Goal: Information Seeking & Learning: Find specific fact

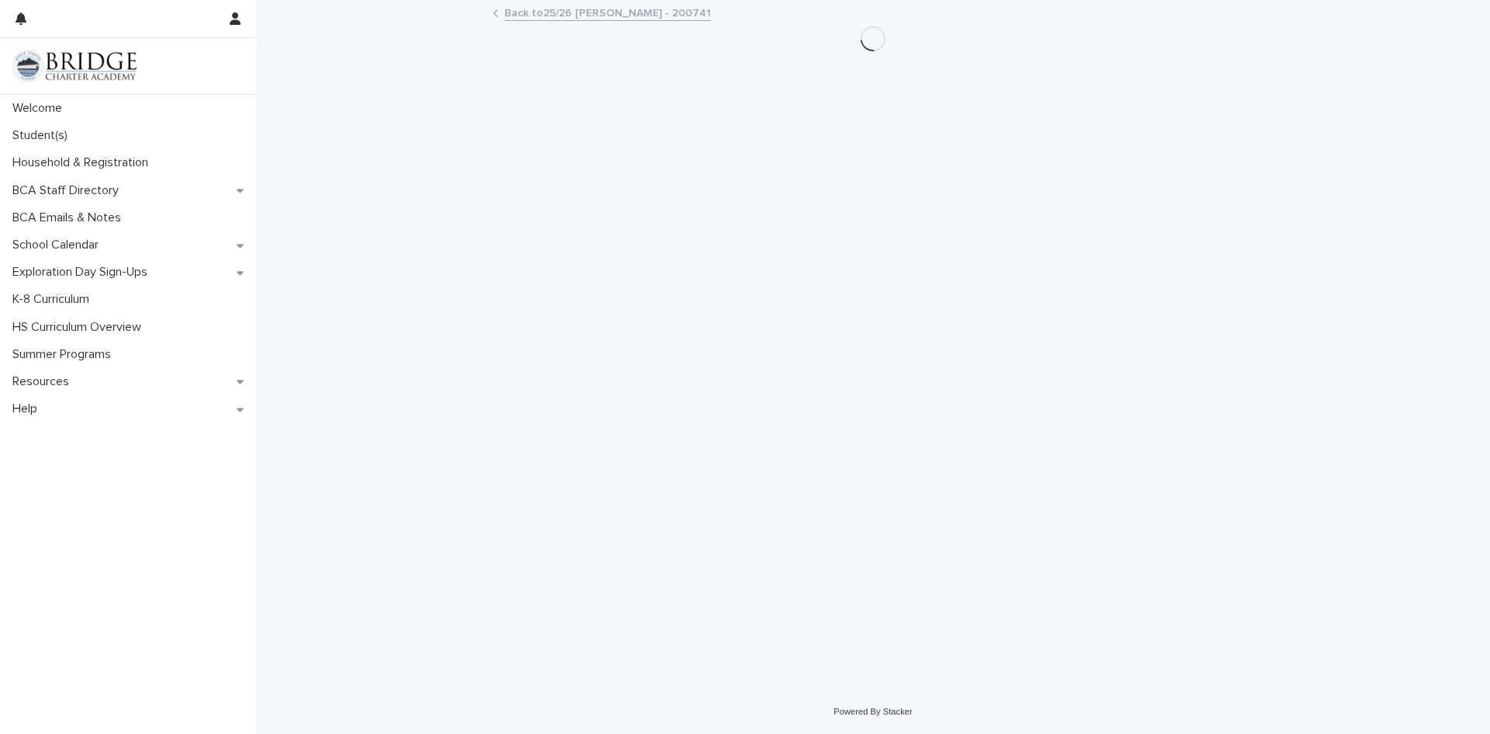
click at [581, 6] on link "Back to 25/26 [PERSON_NAME] - 200741" at bounding box center [608, 12] width 206 height 18
click at [580, 6] on link "Back to Household & Registration" at bounding box center [590, 12] width 171 height 18
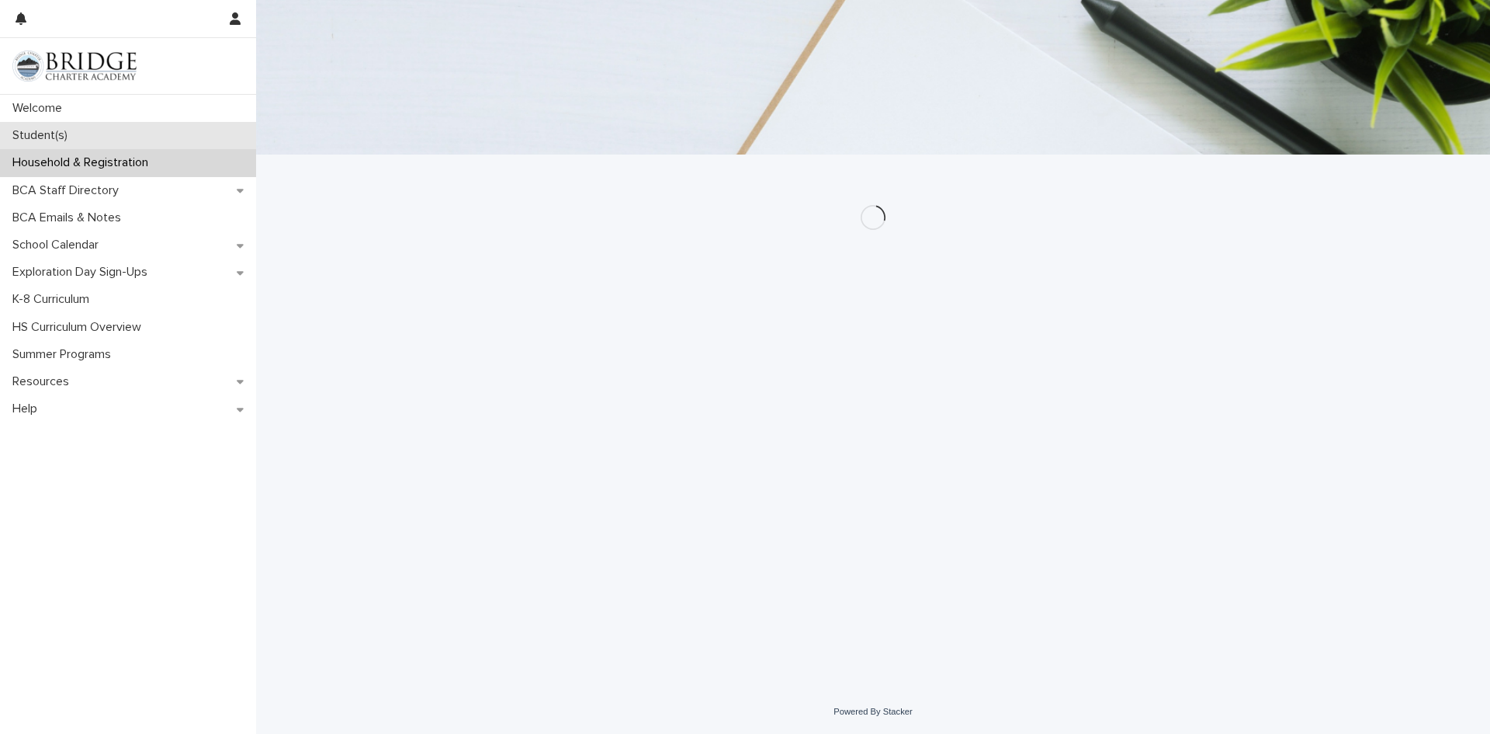
click at [45, 125] on div "Student(s)" at bounding box center [128, 135] width 256 height 27
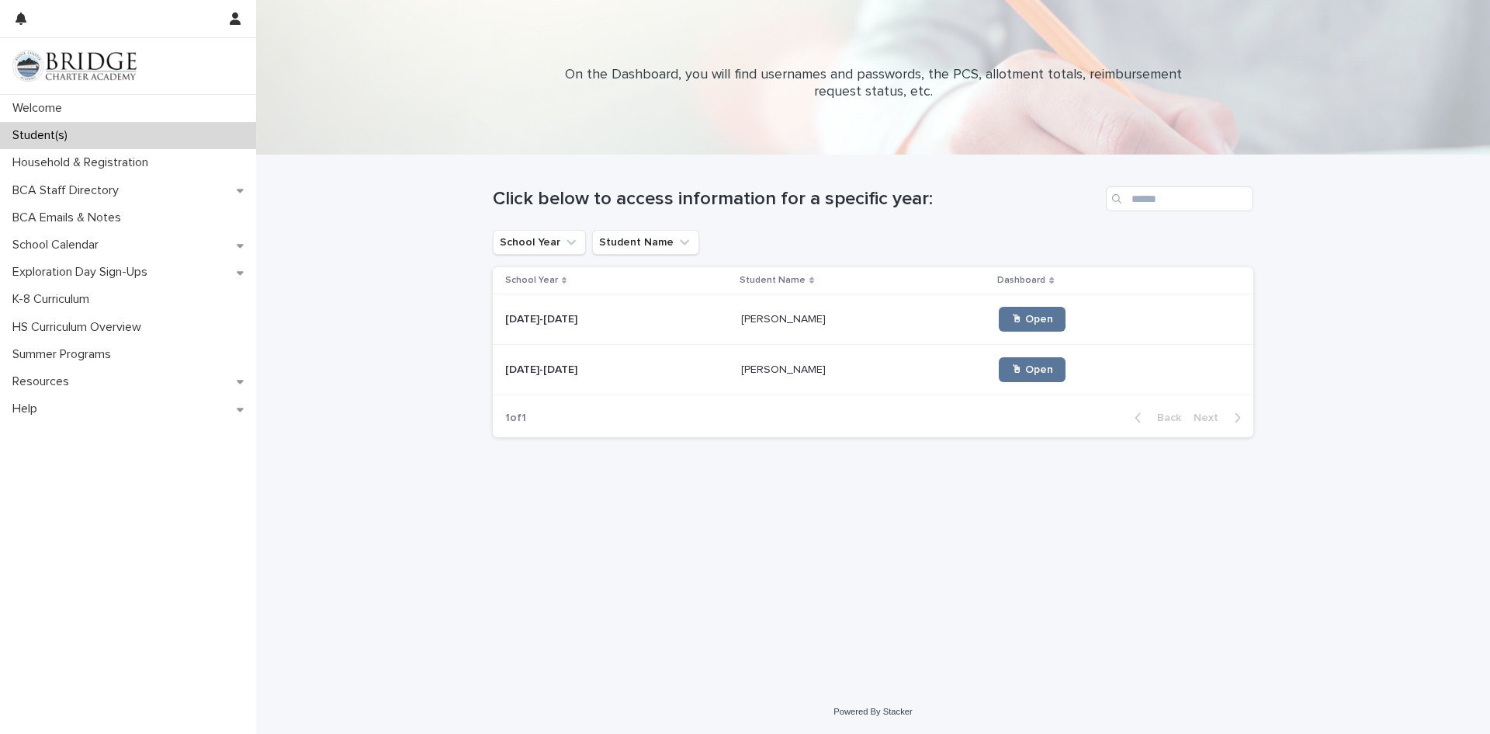
click at [755, 302] on td "[PERSON_NAME] [PERSON_NAME]" at bounding box center [864, 319] width 258 height 50
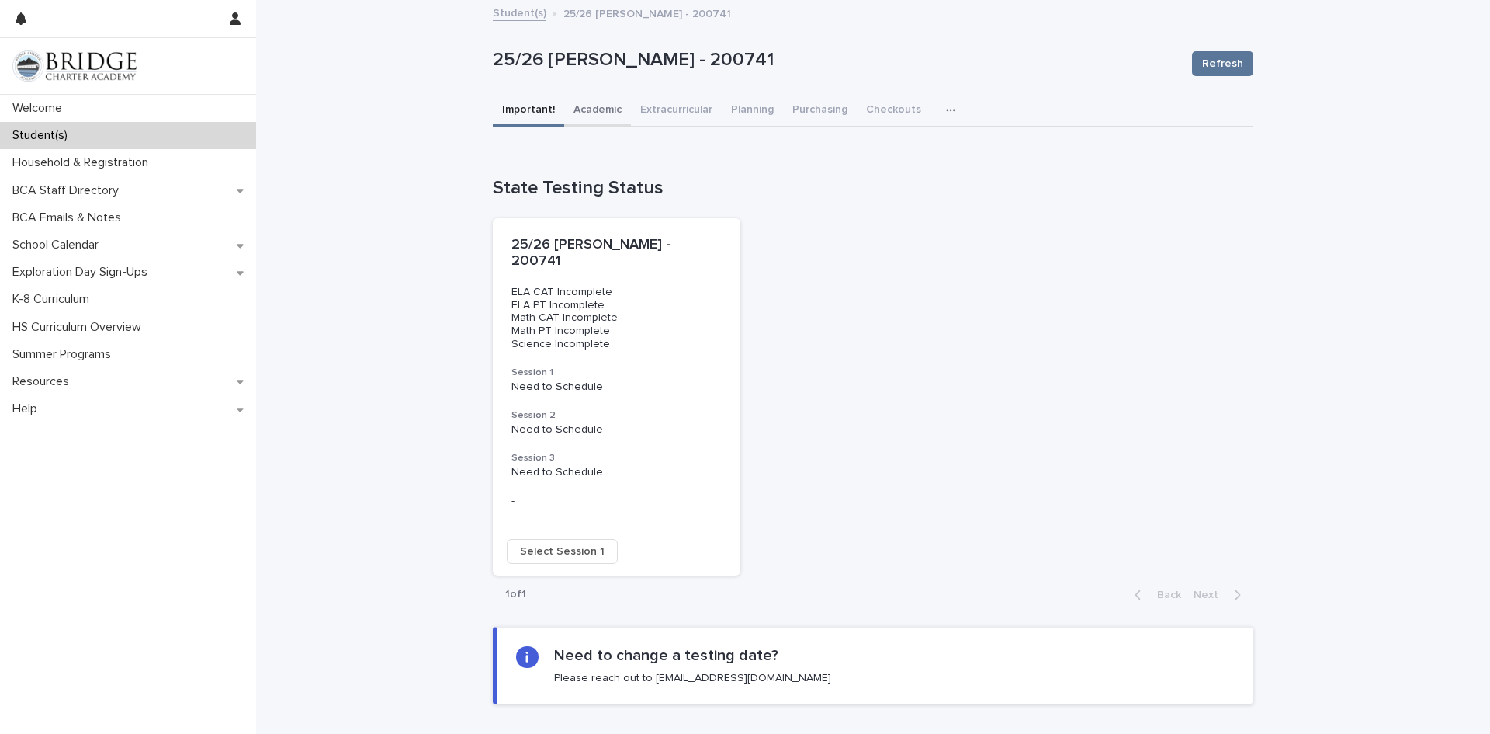
click at [600, 110] on button "Academic" at bounding box center [597, 111] width 67 height 33
click at [519, 107] on button "Important!" at bounding box center [528, 111] width 71 height 33
click at [946, 109] on icon "button" at bounding box center [950, 110] width 9 height 11
click at [865, 153] on span "General" at bounding box center [879, 150] width 40 height 11
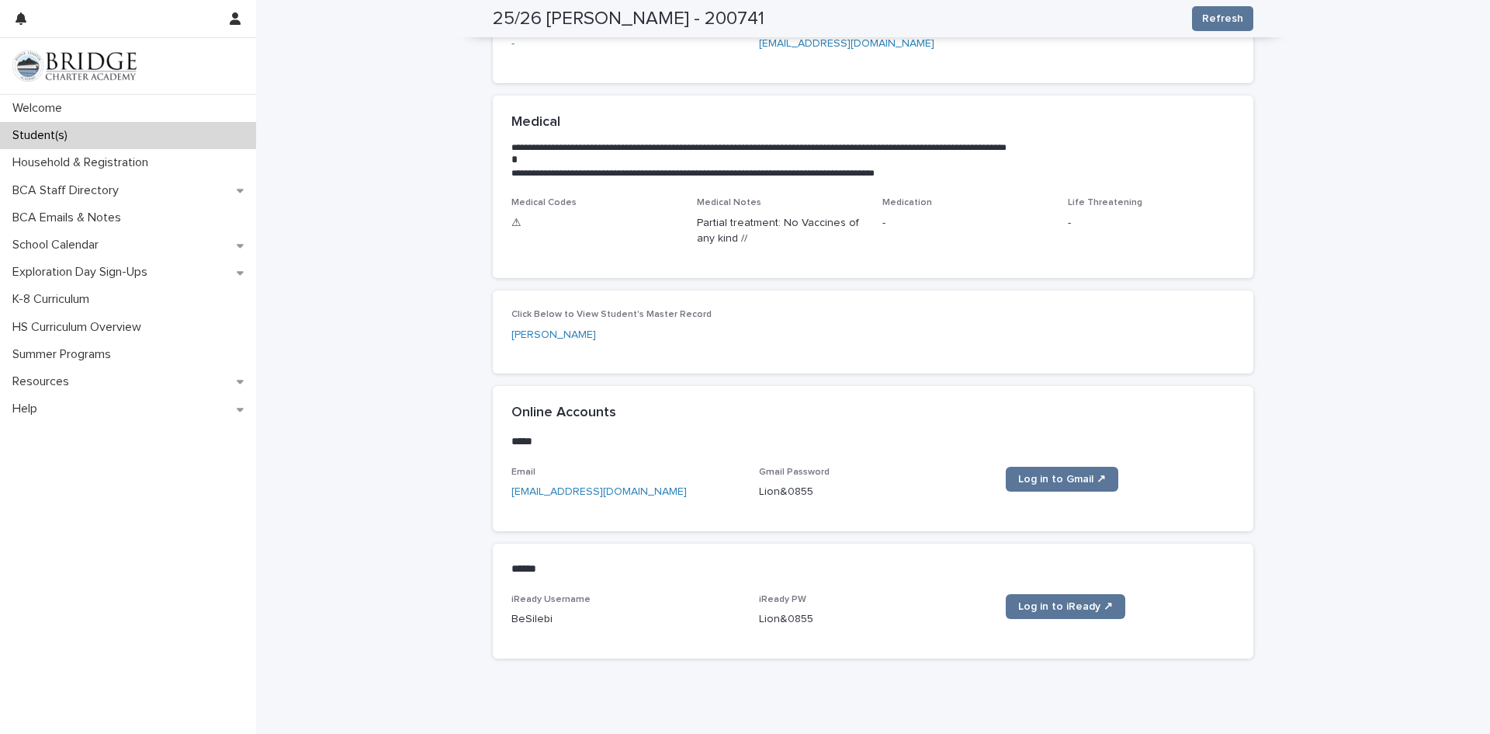
scroll to position [444, 0]
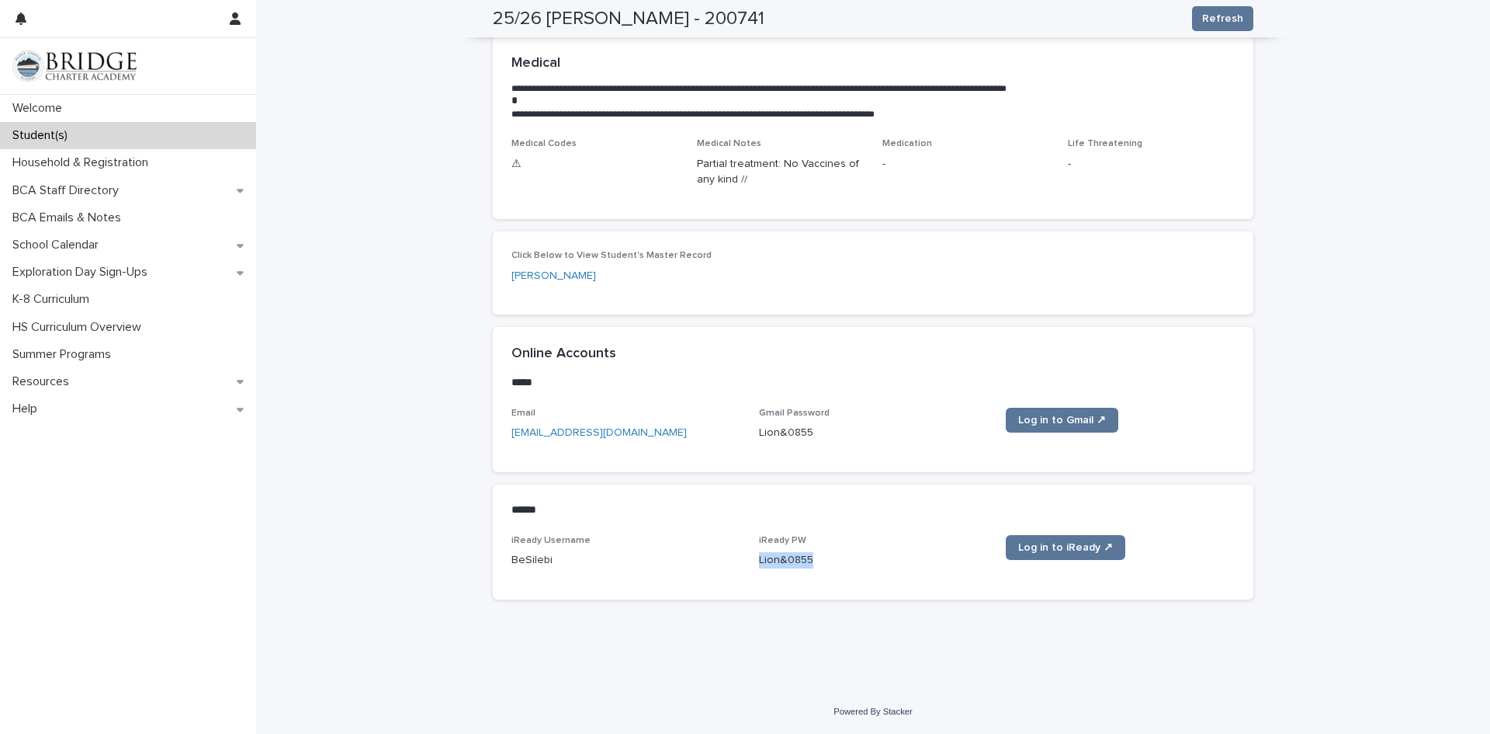
drag, startPoint x: 744, startPoint y: 555, endPoint x: 826, endPoint y: 571, distance: 83.7
click at [826, 571] on div "iReady Username BeSilebi iReady PW [SECURITY_DATA] Log in to iReady ↗" at bounding box center [873, 558] width 723 height 46
copy p "Lion&0855"
click at [1046, 549] on span "Log in to iReady ↗" at bounding box center [1065, 547] width 95 height 11
